Goal: Find specific page/section

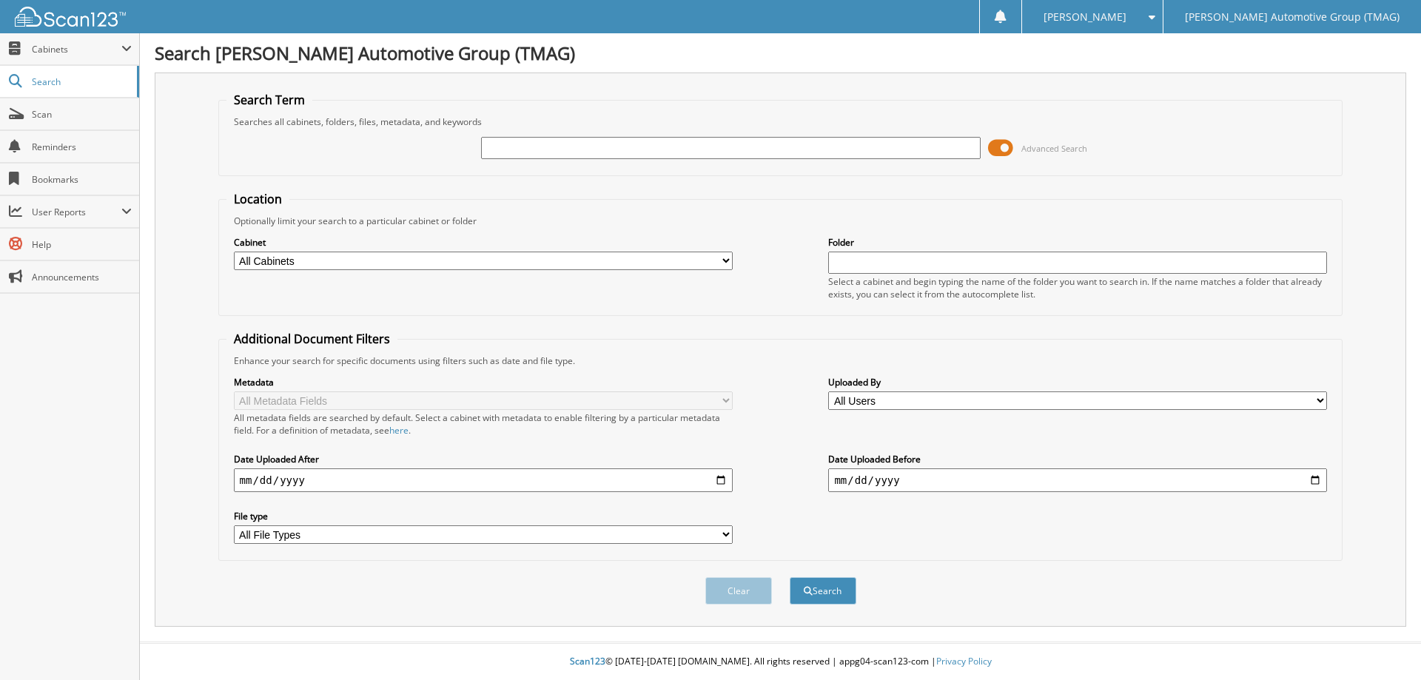
click at [497, 152] on input "text" at bounding box center [730, 148] width 499 height 22
type input "227371V"
click at [789, 577] on button "Search" at bounding box center [822, 590] width 67 height 27
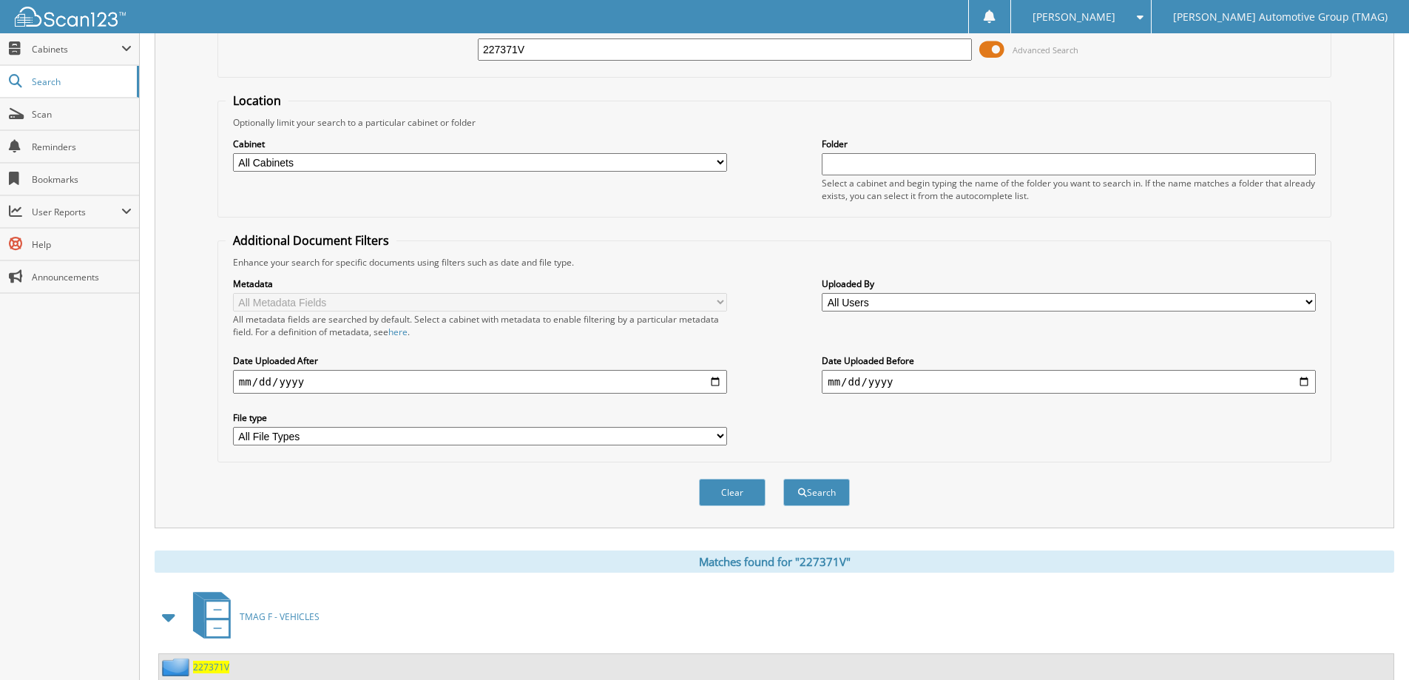
scroll to position [205, 0]
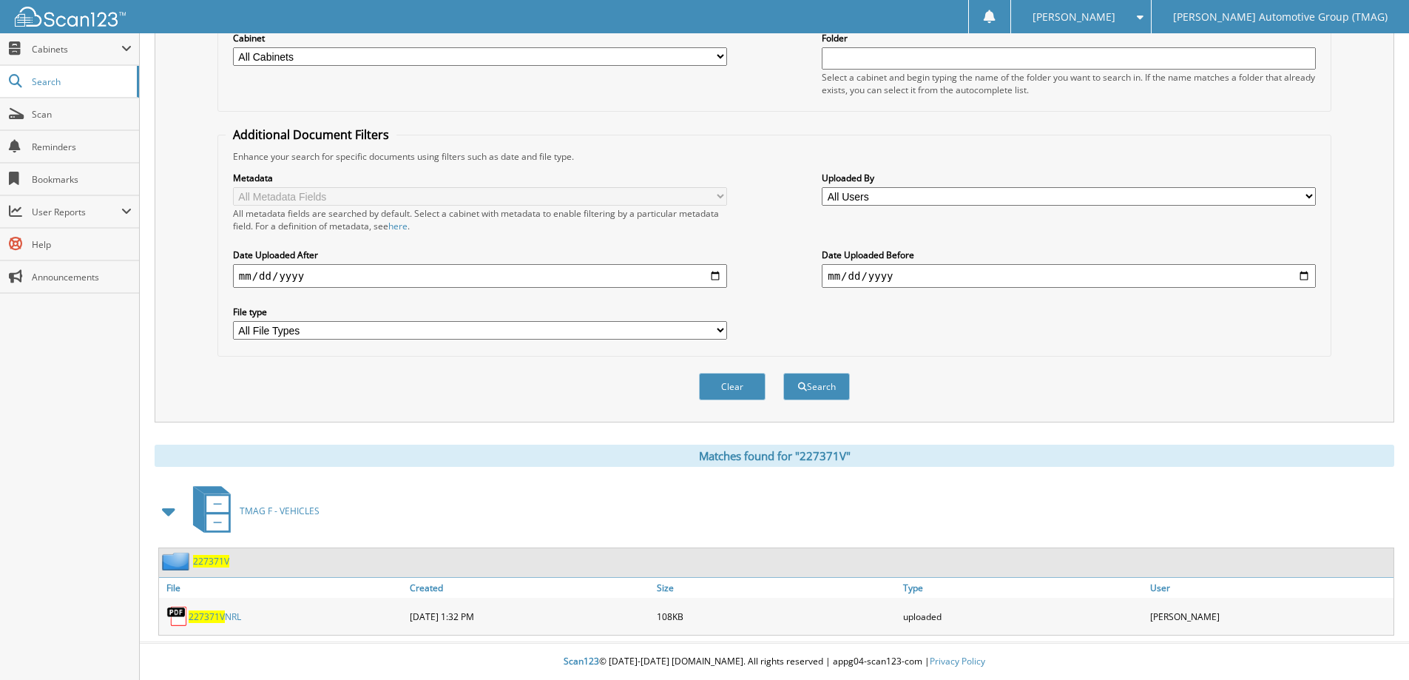
click at [209, 554] on div "227371V" at bounding box center [194, 561] width 70 height 18
click at [212, 557] on span "227371V" at bounding box center [211, 561] width 36 height 13
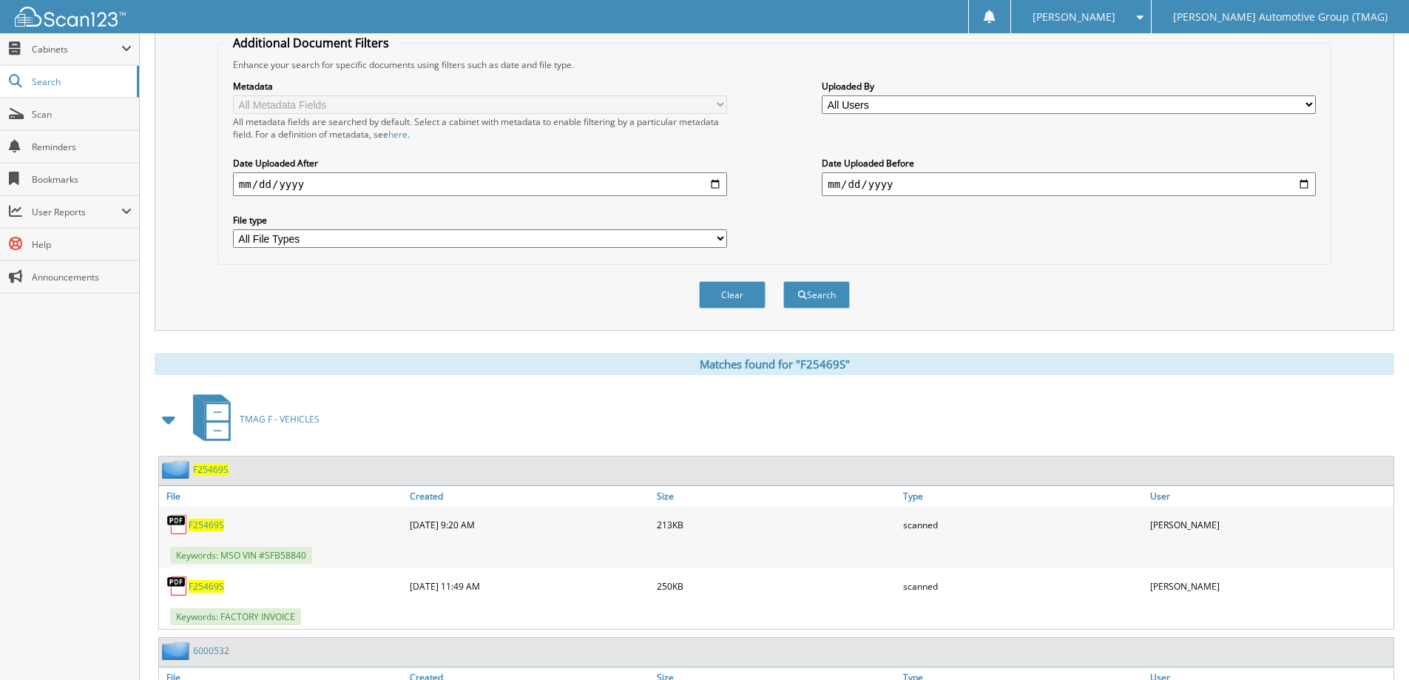
click at [209, 469] on span "F25469S" at bounding box center [211, 469] width 36 height 13
